Goal: Information Seeking & Learning: Compare options

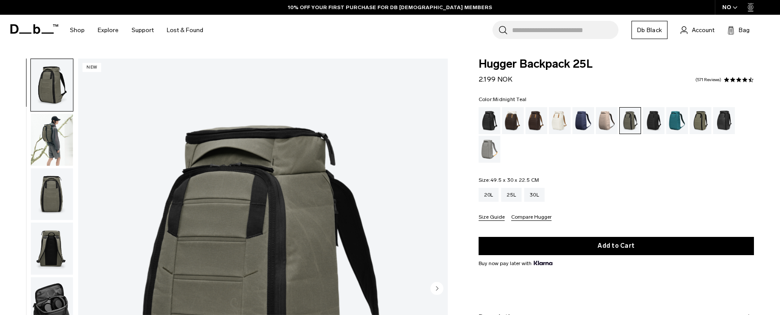
click at [678, 119] on div "Midnight Teal" at bounding box center [678, 120] width 22 height 27
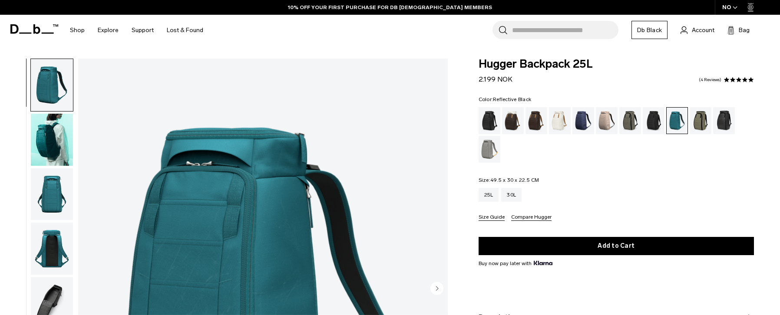
click at [729, 120] on div "Reflective Black" at bounding box center [725, 120] width 22 height 27
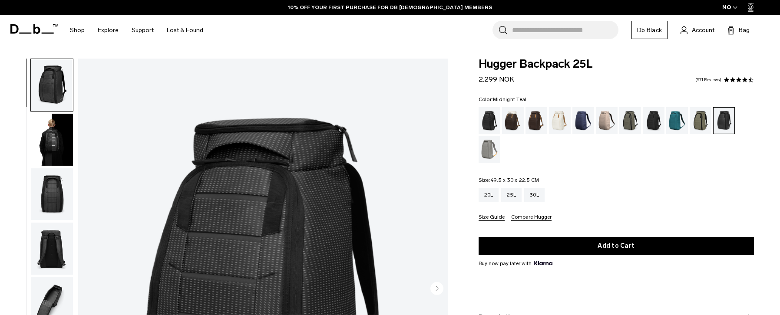
click at [681, 119] on div "Midnight Teal" at bounding box center [678, 120] width 22 height 27
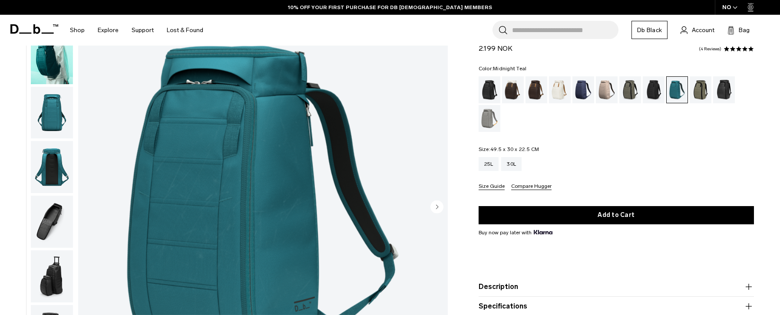
scroll to position [116, 0]
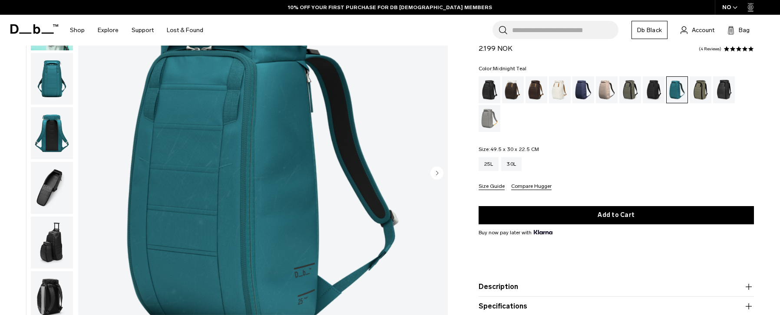
click at [55, 179] on img "button" at bounding box center [52, 188] width 42 height 52
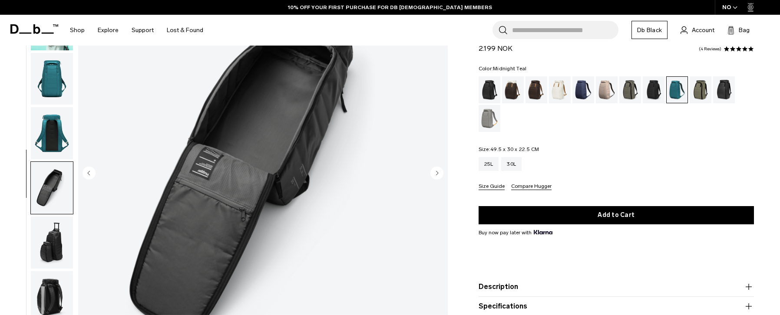
scroll to position [28, 0]
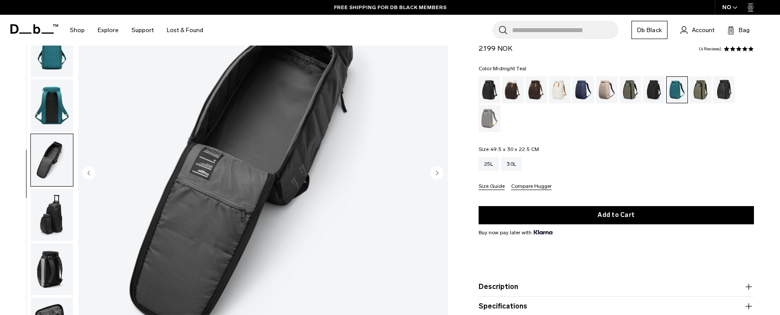
click at [43, 265] on img "button" at bounding box center [52, 270] width 42 height 52
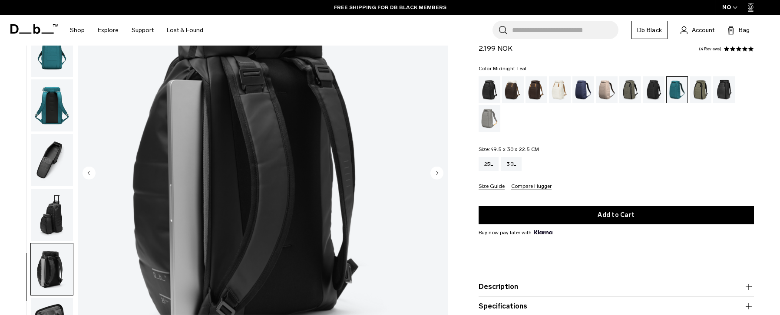
scroll to position [0, 0]
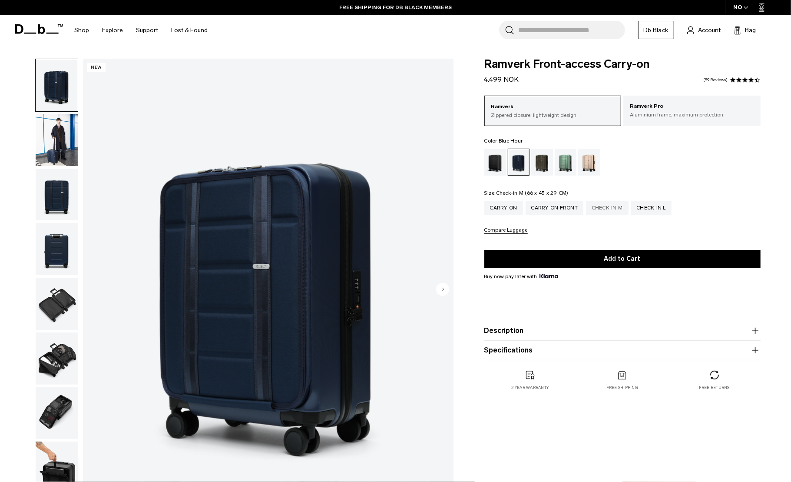
click at [607, 211] on div "Check-in M" at bounding box center [607, 208] width 43 height 14
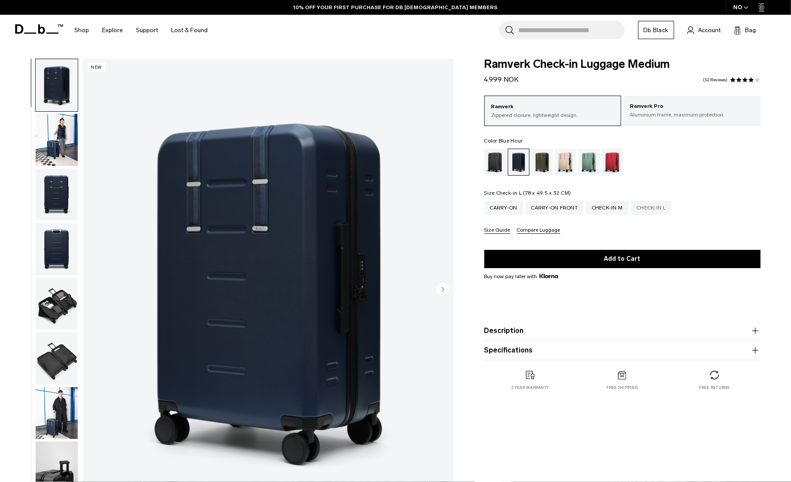
click at [648, 209] on div "Check-in L" at bounding box center [651, 208] width 41 height 14
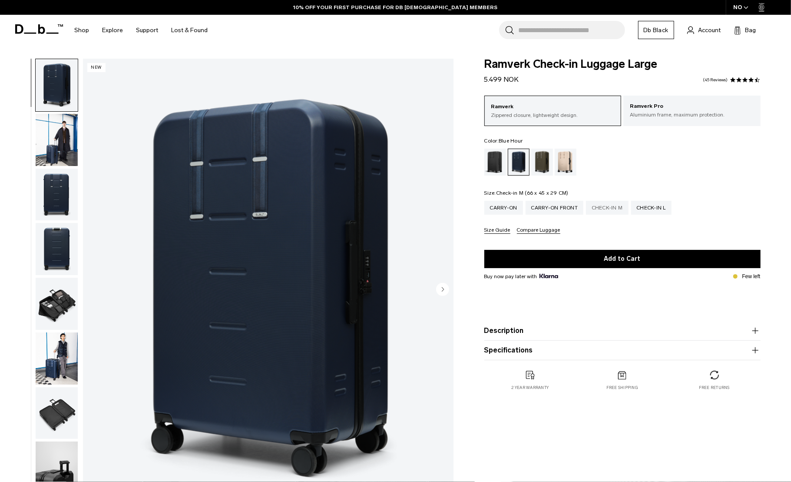
click at [607, 209] on div "Check-in M" at bounding box center [607, 208] width 43 height 14
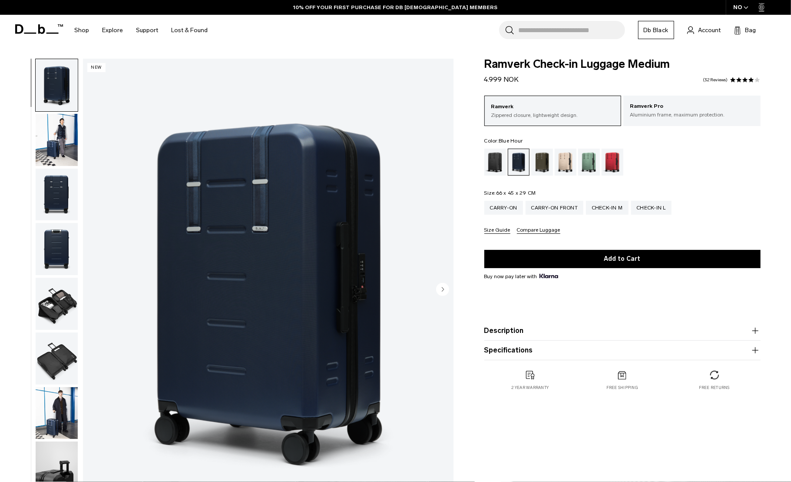
click at [444, 287] on circle "Next slide" at bounding box center [442, 288] width 13 height 13
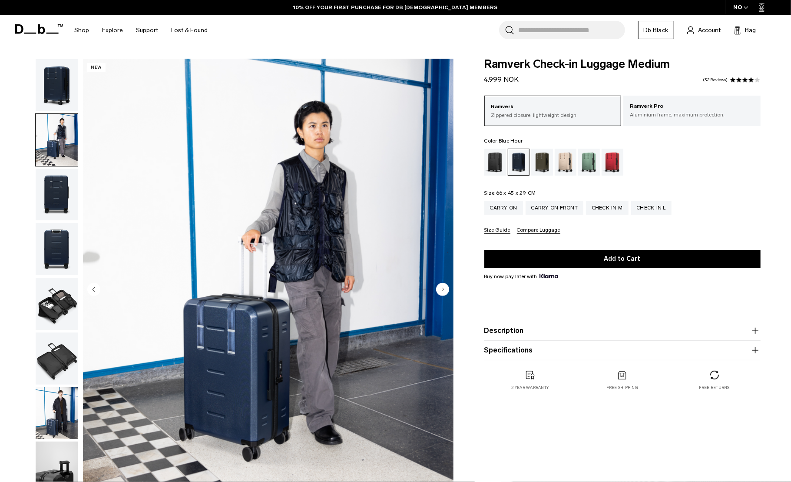
scroll to position [55, 0]
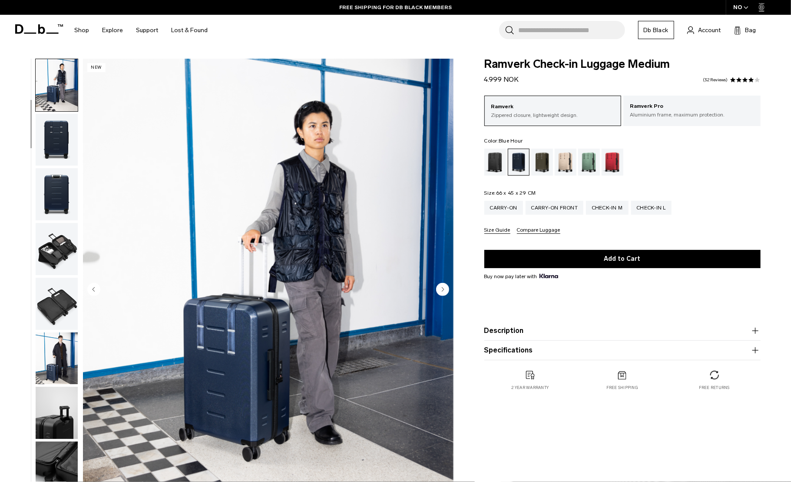
click at [444, 287] on circle "Next slide" at bounding box center [442, 288] width 13 height 13
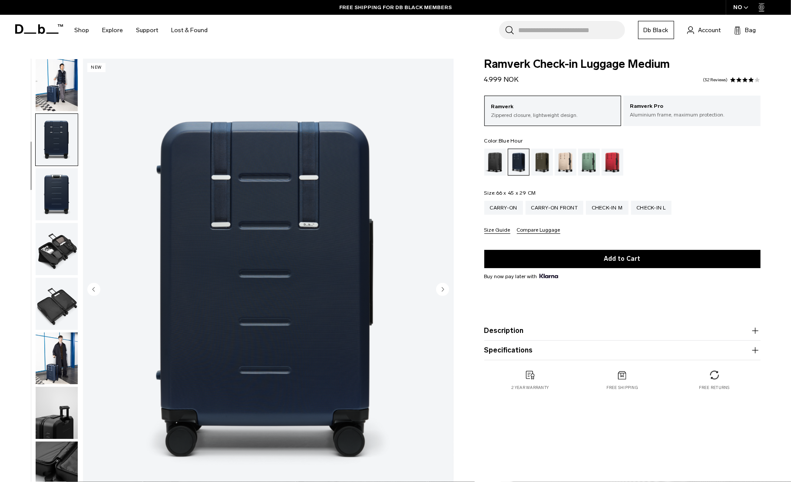
scroll to position [109, 0]
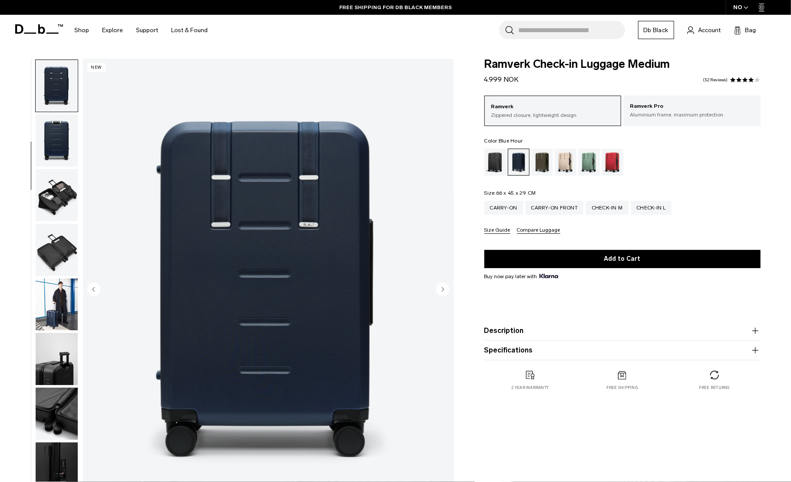
click at [444, 287] on circle "Next slide" at bounding box center [442, 288] width 13 height 13
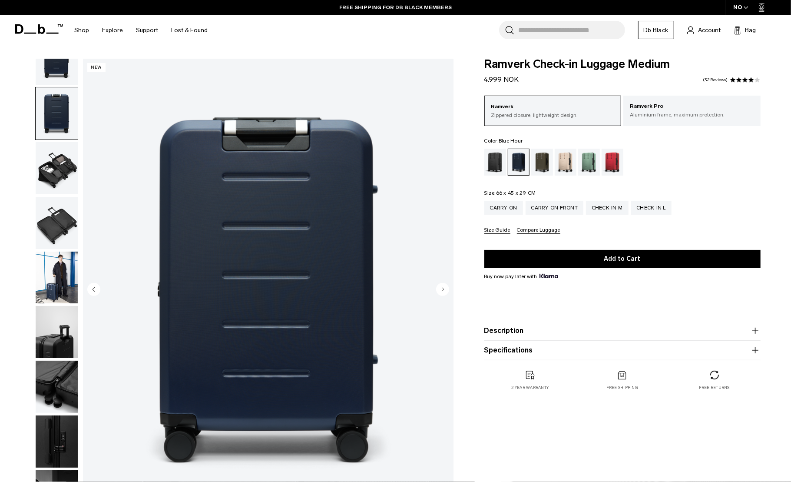
click at [444, 287] on circle "Next slide" at bounding box center [442, 288] width 13 height 13
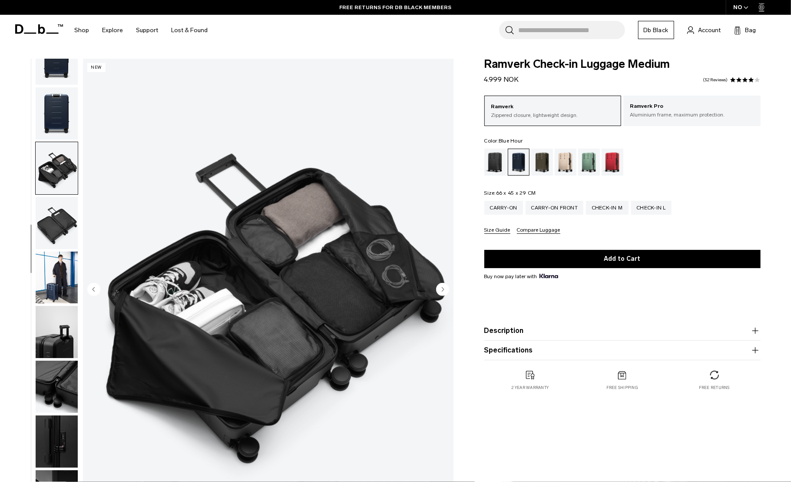
click at [444, 287] on circle "Next slide" at bounding box center [442, 288] width 13 height 13
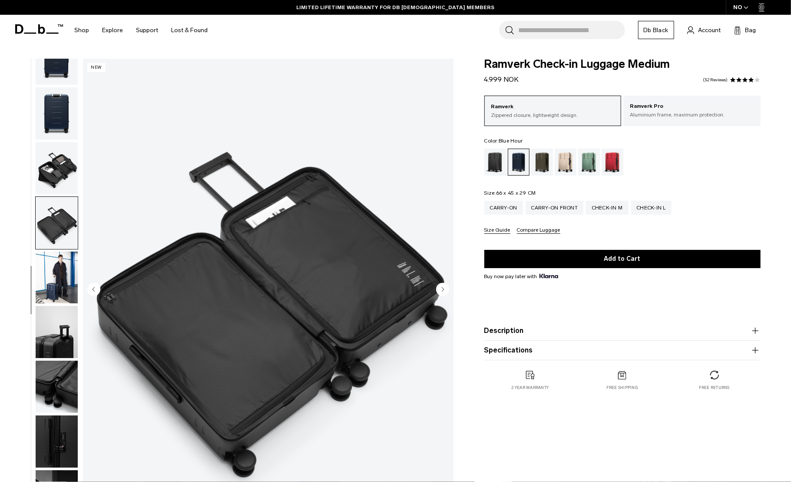
click at [444, 287] on circle "Next slide" at bounding box center [442, 288] width 13 height 13
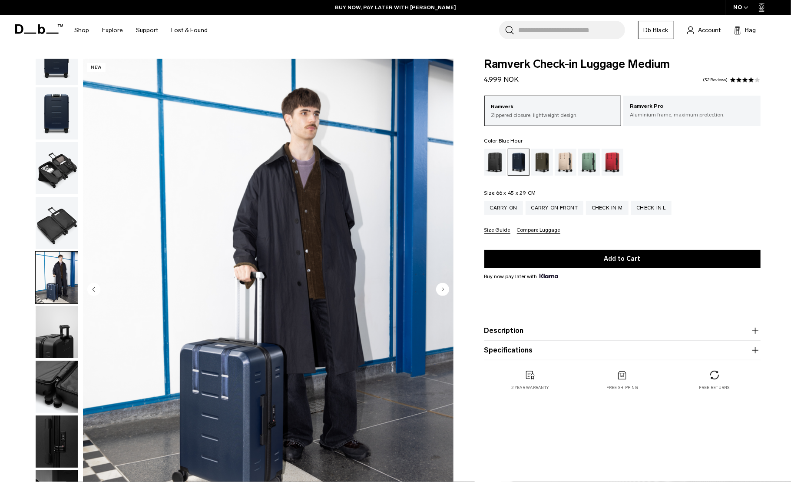
click at [565, 323] on product-accordion "Description With a 70 liter capacity, this check-in luggage is designed for tri…" at bounding box center [623, 331] width 276 height 20
click at [565, 327] on button "Description" at bounding box center [623, 330] width 276 height 10
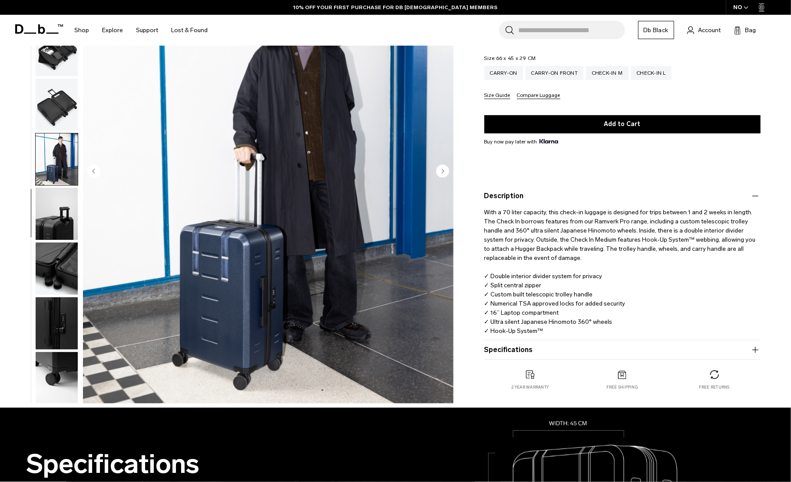
scroll to position [116, 0]
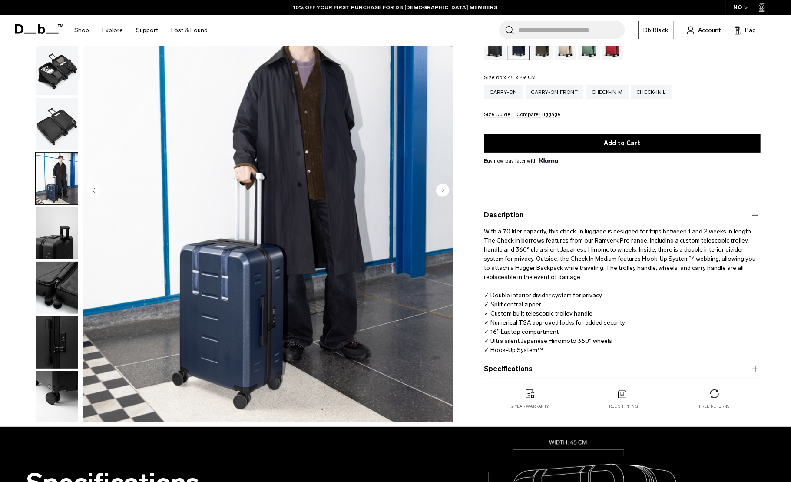
click at [56, 239] on img "button" at bounding box center [57, 233] width 42 height 52
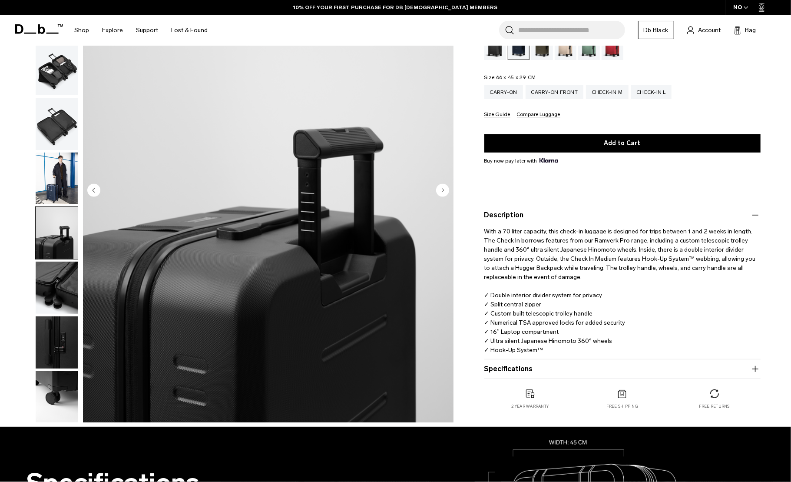
click at [62, 179] on img "button" at bounding box center [57, 179] width 42 height 52
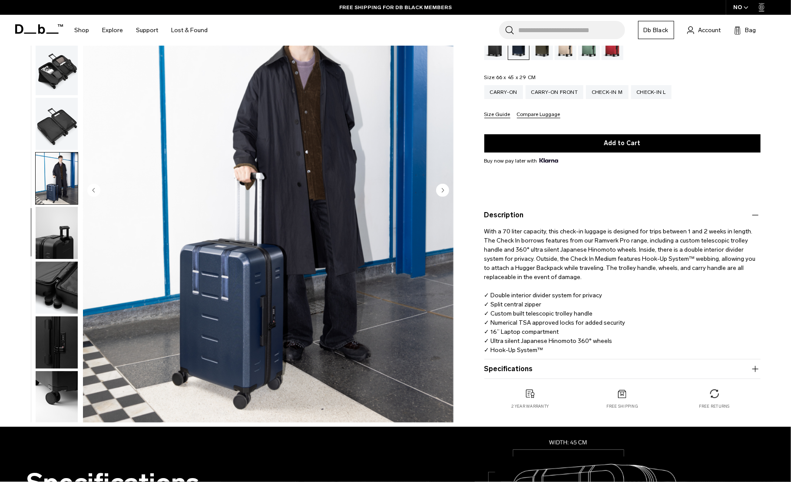
click at [232, 287] on img "7 / 11" at bounding box center [268, 191] width 371 height 463
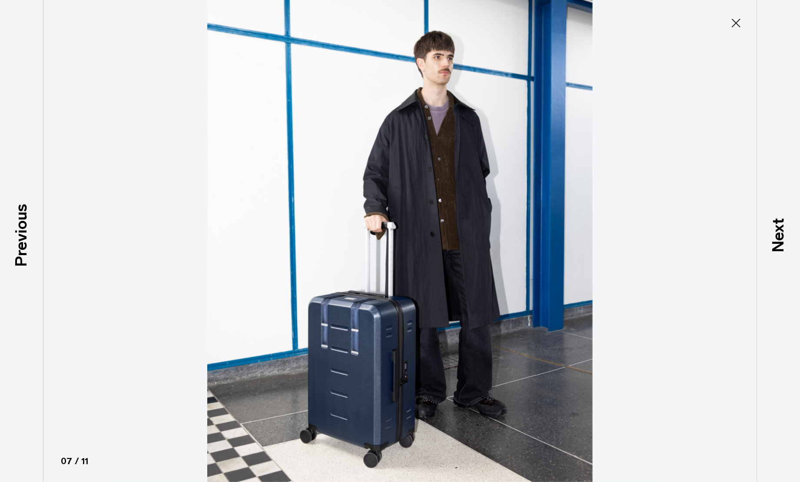
click at [378, 363] on img at bounding box center [400, 241] width 391 height 482
click at [435, 362] on img at bounding box center [400, 241] width 391 height 482
click at [735, 23] on icon at bounding box center [736, 23] width 9 height 9
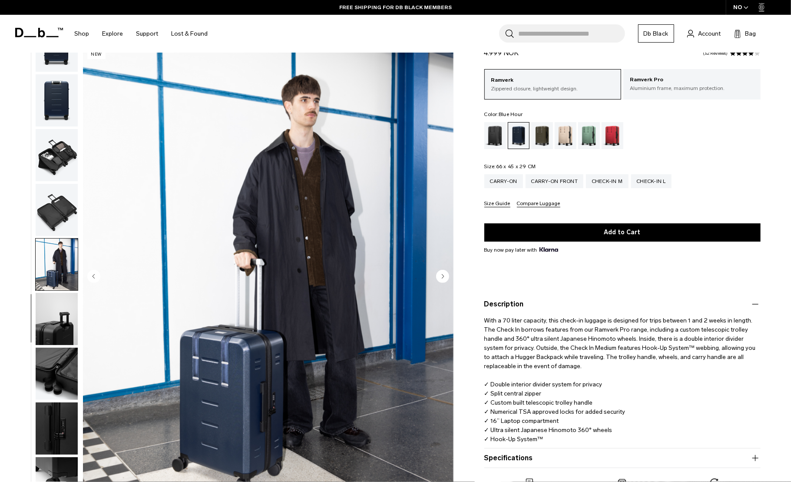
scroll to position [0, 0]
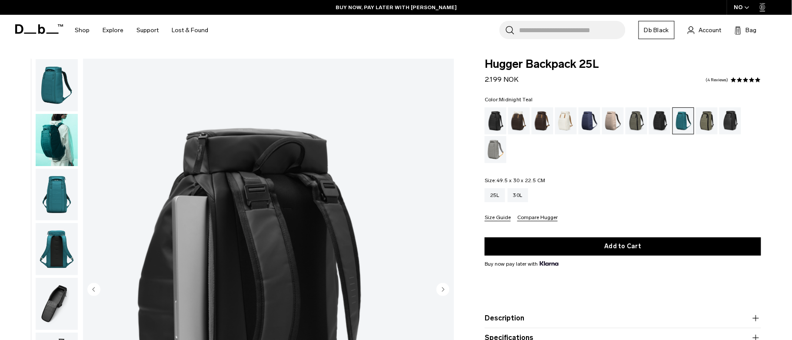
click at [37, 30] on icon at bounding box center [39, 29] width 48 height 10
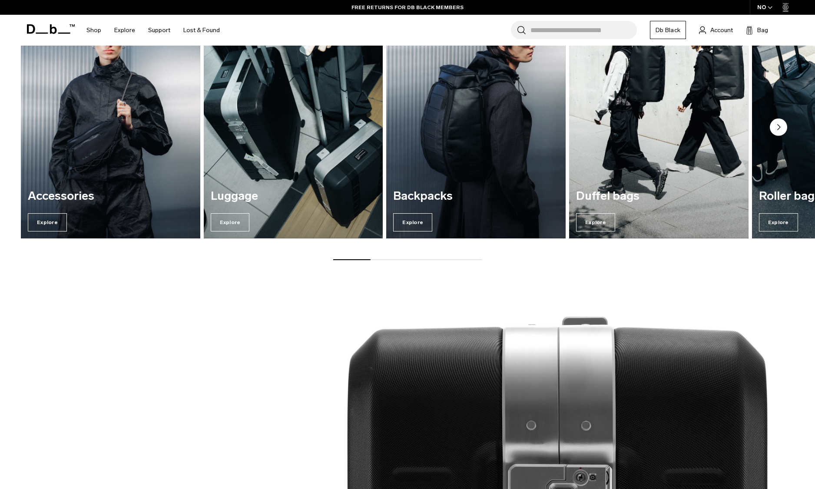
scroll to position [893, 0]
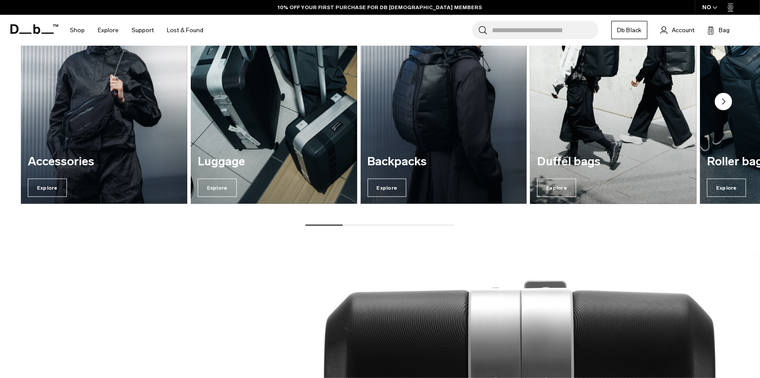
scroll to position [894, 0]
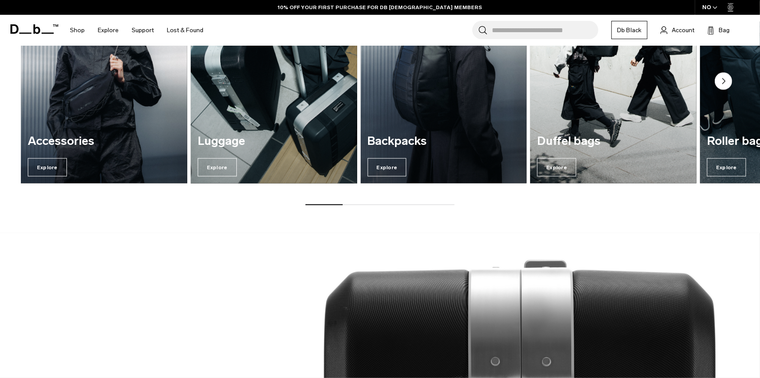
click at [231, 100] on img "2 / 7" at bounding box center [273, 70] width 171 height 231
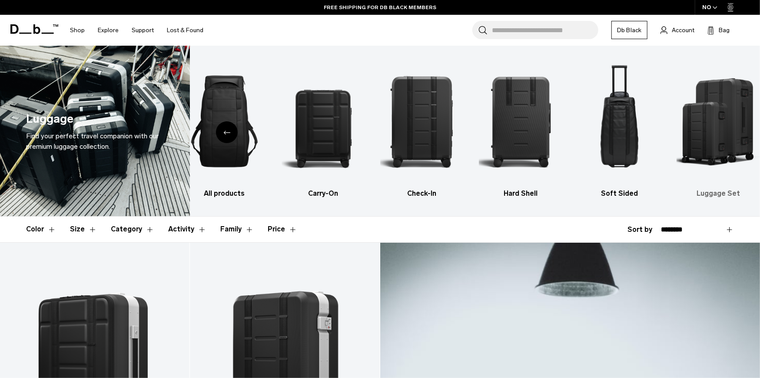
click at [711, 139] on img "6 / 6" at bounding box center [718, 121] width 83 height 125
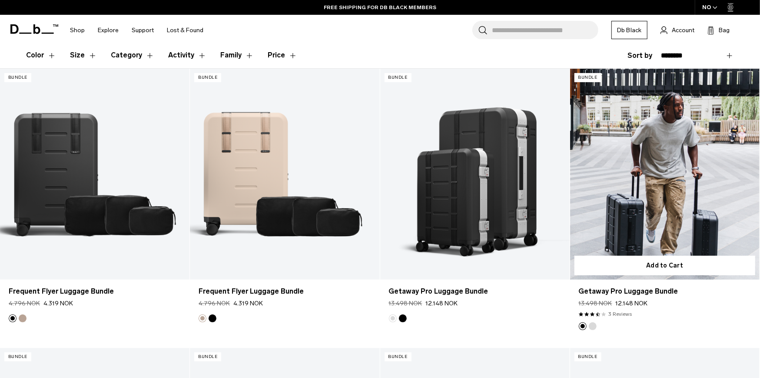
click at [669, 178] on link "Getaway Pro Luggage Bundle" at bounding box center [664, 174] width 189 height 211
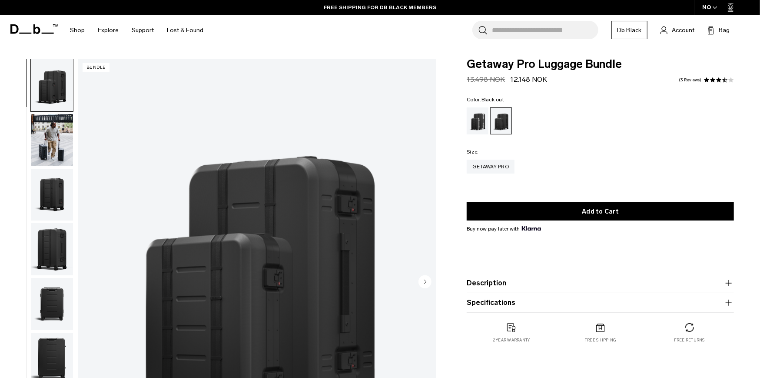
click at [517, 280] on button "Description" at bounding box center [600, 283] width 267 height 10
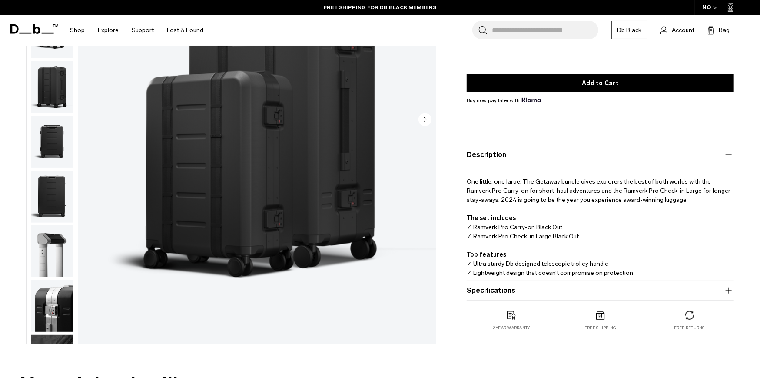
scroll to position [174, 0]
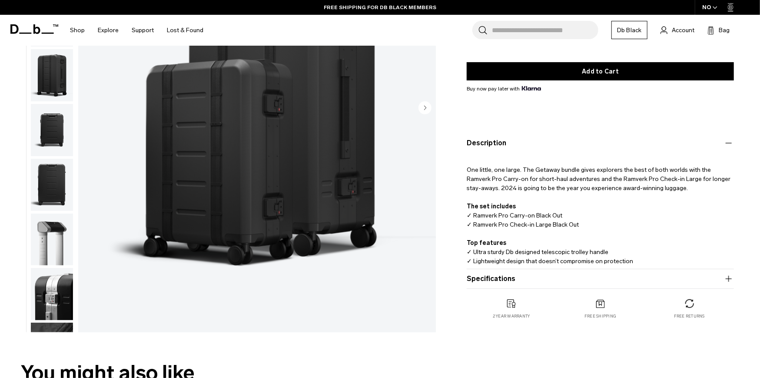
click at [558, 279] on button "Specifications" at bounding box center [600, 278] width 267 height 10
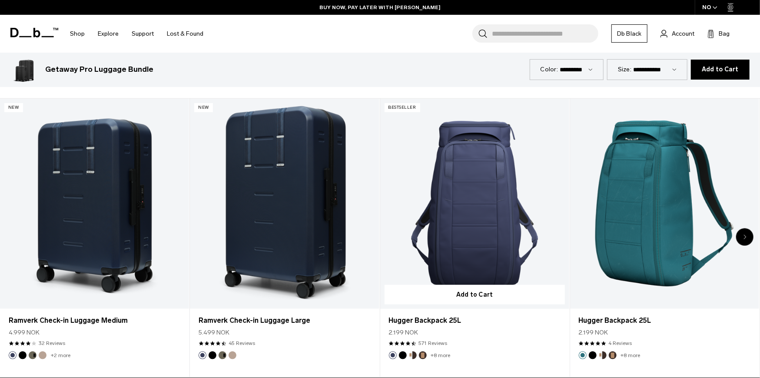
scroll to position [521, 0]
